Goal: Find specific page/section: Find specific page/section

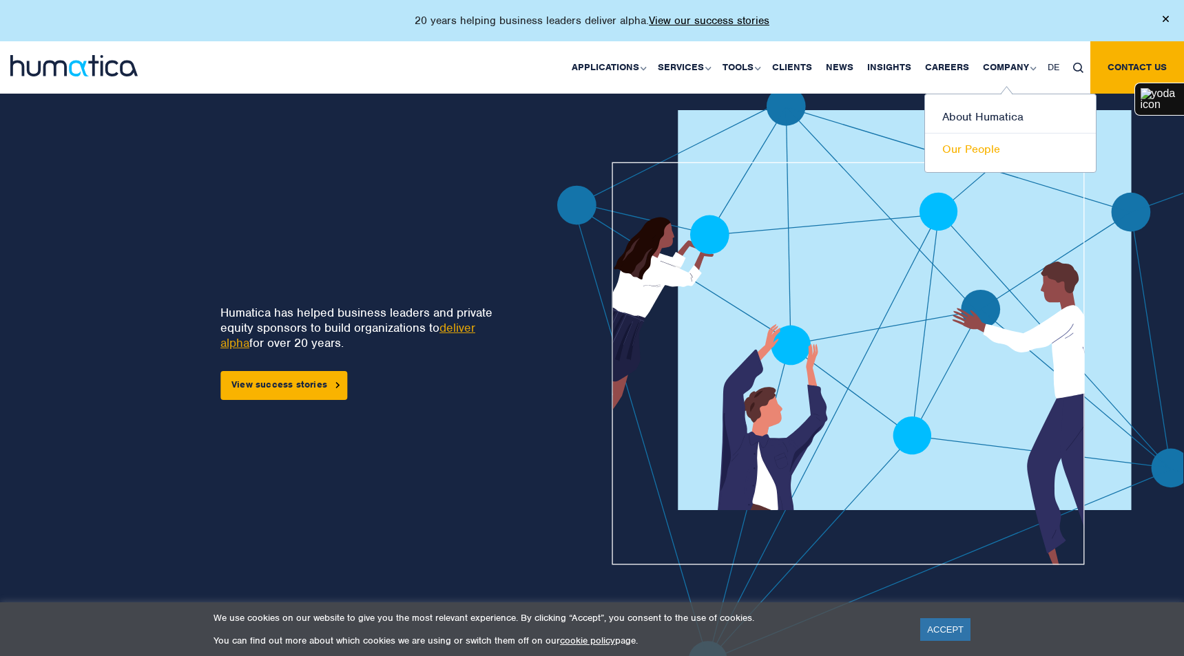
click at [973, 160] on link "Our People" at bounding box center [1010, 150] width 171 height 32
